Goal: Task Accomplishment & Management: Manage account settings

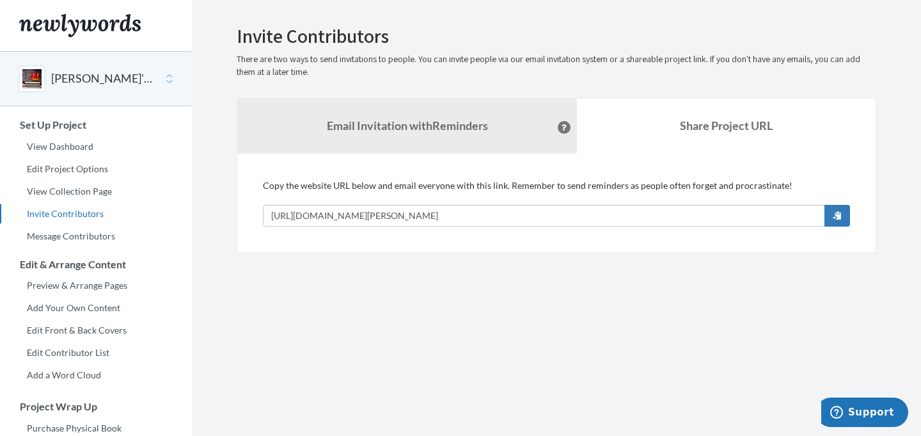
click at [530, 296] on section "Emails have been sent! Invite Contributors There are two ways to send invitatio…" at bounding box center [556, 318] width 729 height 636
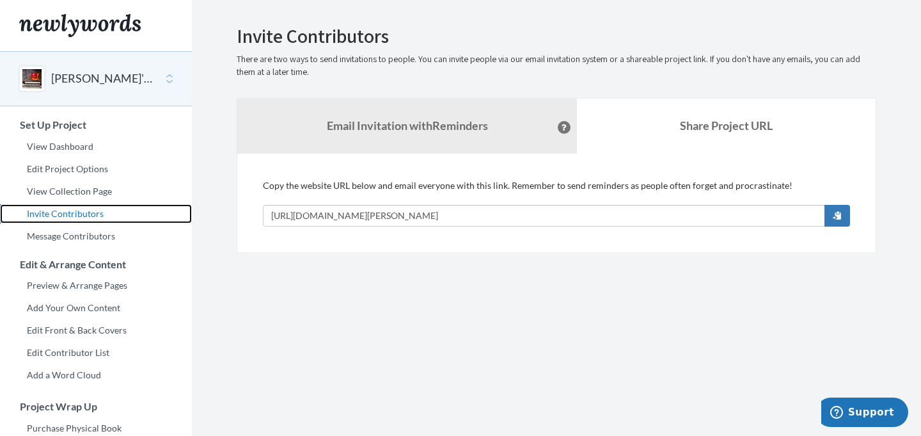
click at [60, 216] on link "Invite Contributors" at bounding box center [96, 213] width 192 height 19
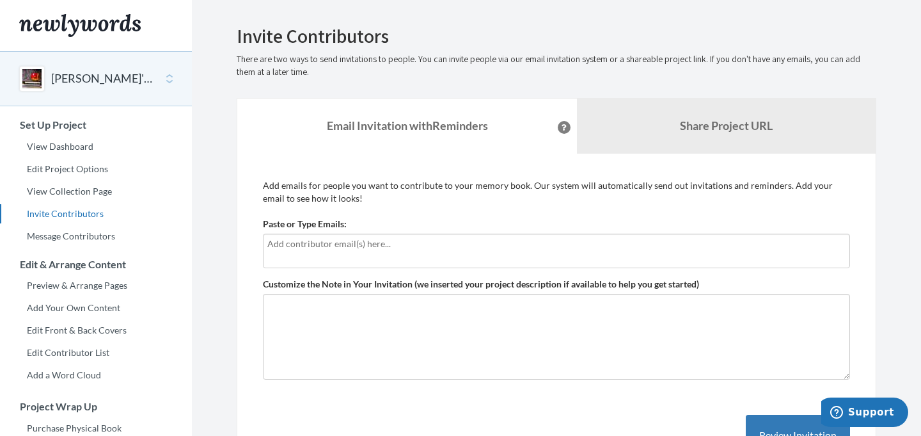
click at [539, 200] on p "Add emails for people you want to contribute to your memory book. Our system wi…" at bounding box center [556, 192] width 587 height 26
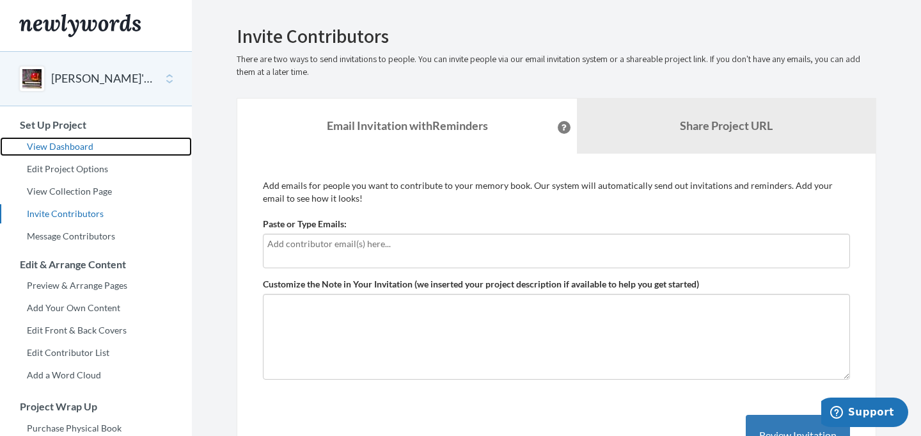
click at [61, 148] on link "View Dashboard" at bounding box center [96, 146] width 192 height 19
